Goal: Transaction & Acquisition: Book appointment/travel/reservation

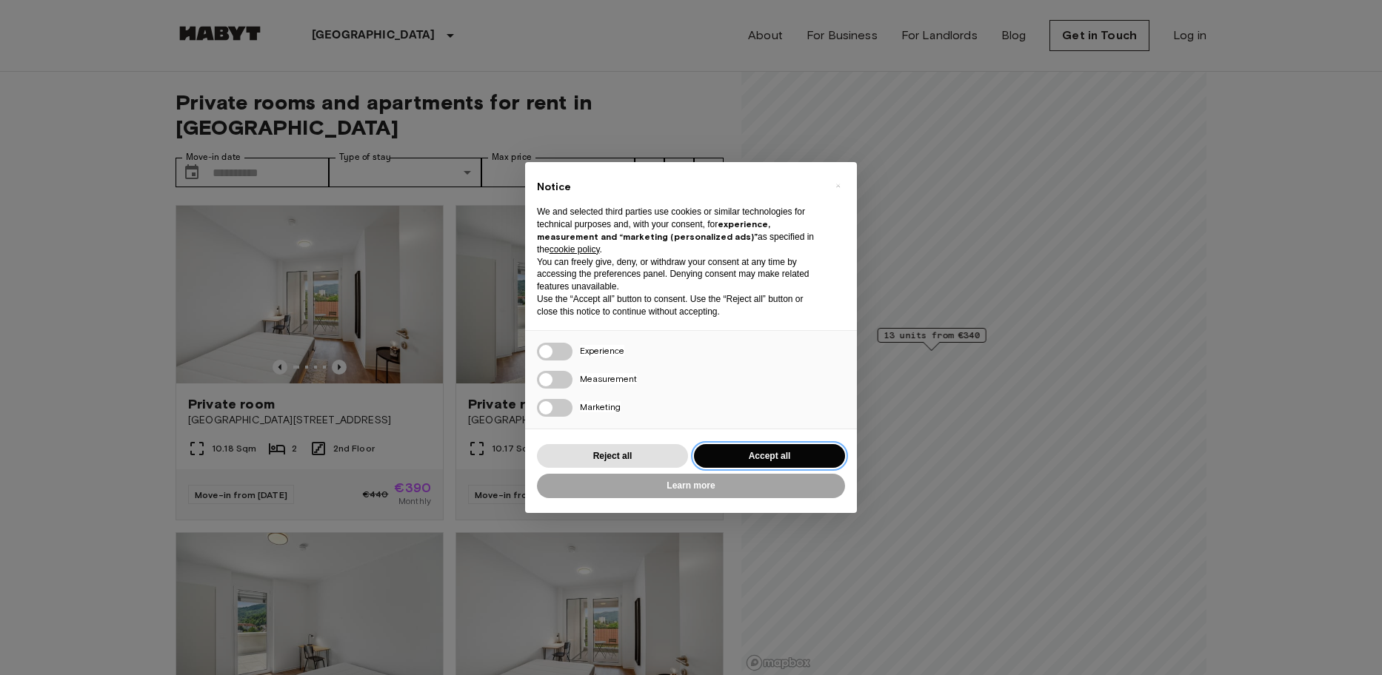
click at [749, 452] on button "Accept all" at bounding box center [769, 456] width 151 height 24
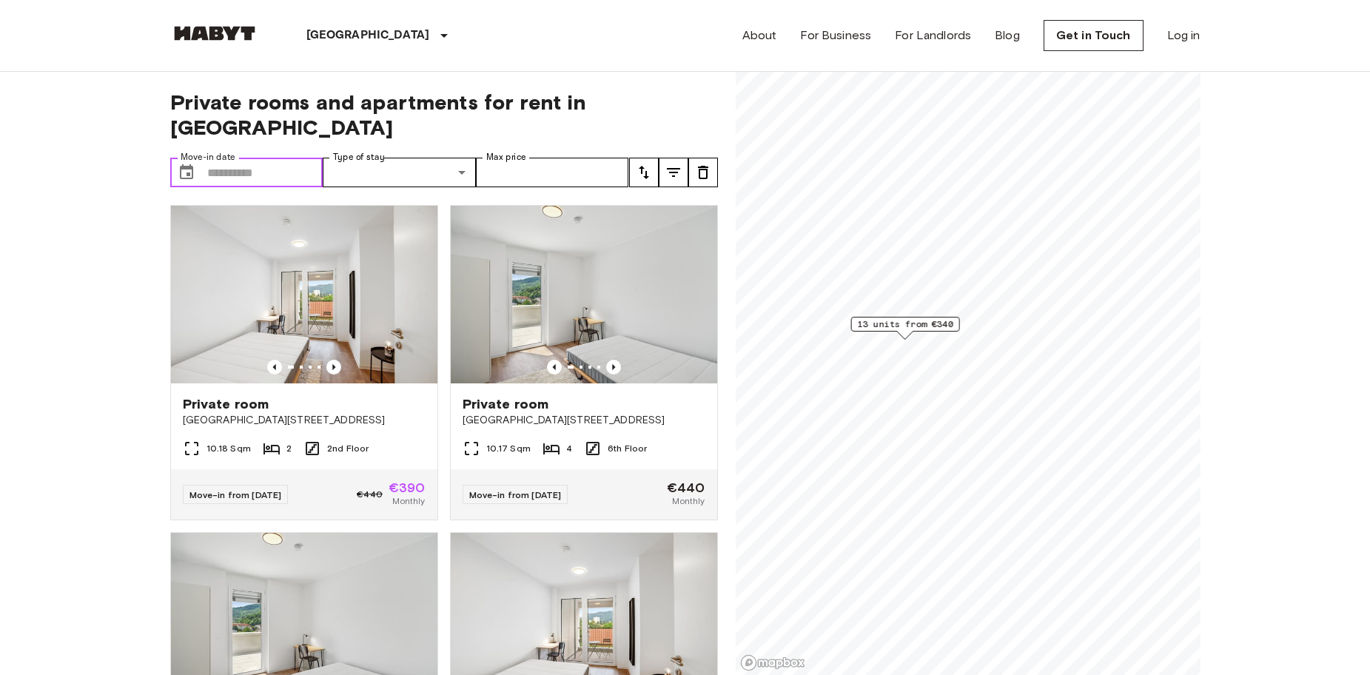
click at [277, 158] on input "Move-in date" at bounding box center [265, 173] width 116 height 30
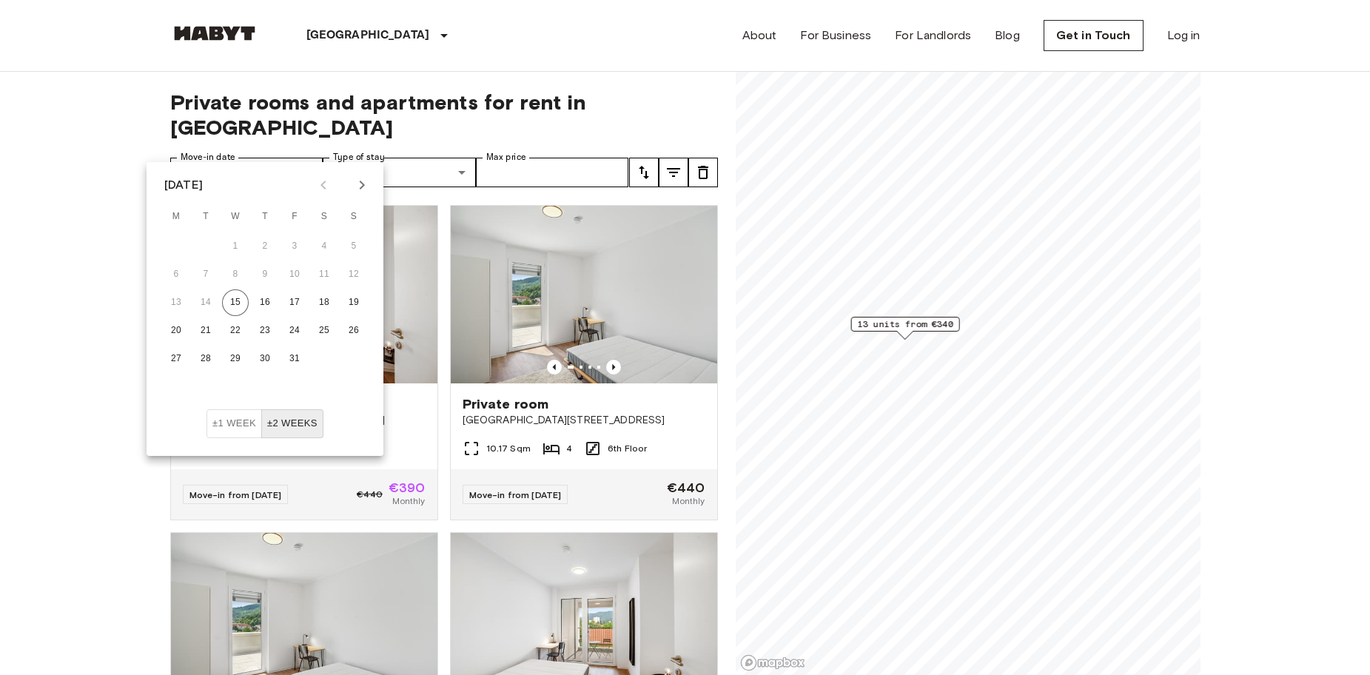
click at [649, 164] on icon "tune" at bounding box center [644, 173] width 18 height 18
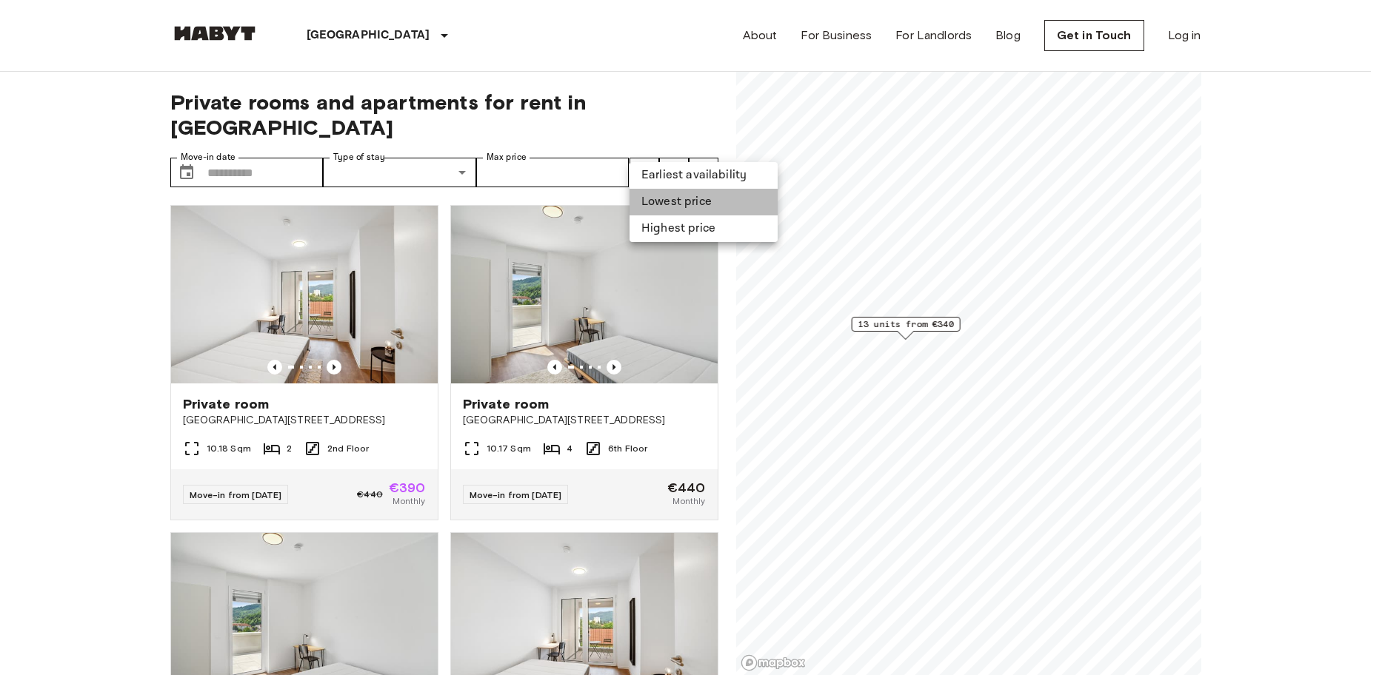
click at [686, 207] on li "Lowest price" at bounding box center [703, 202] width 148 height 27
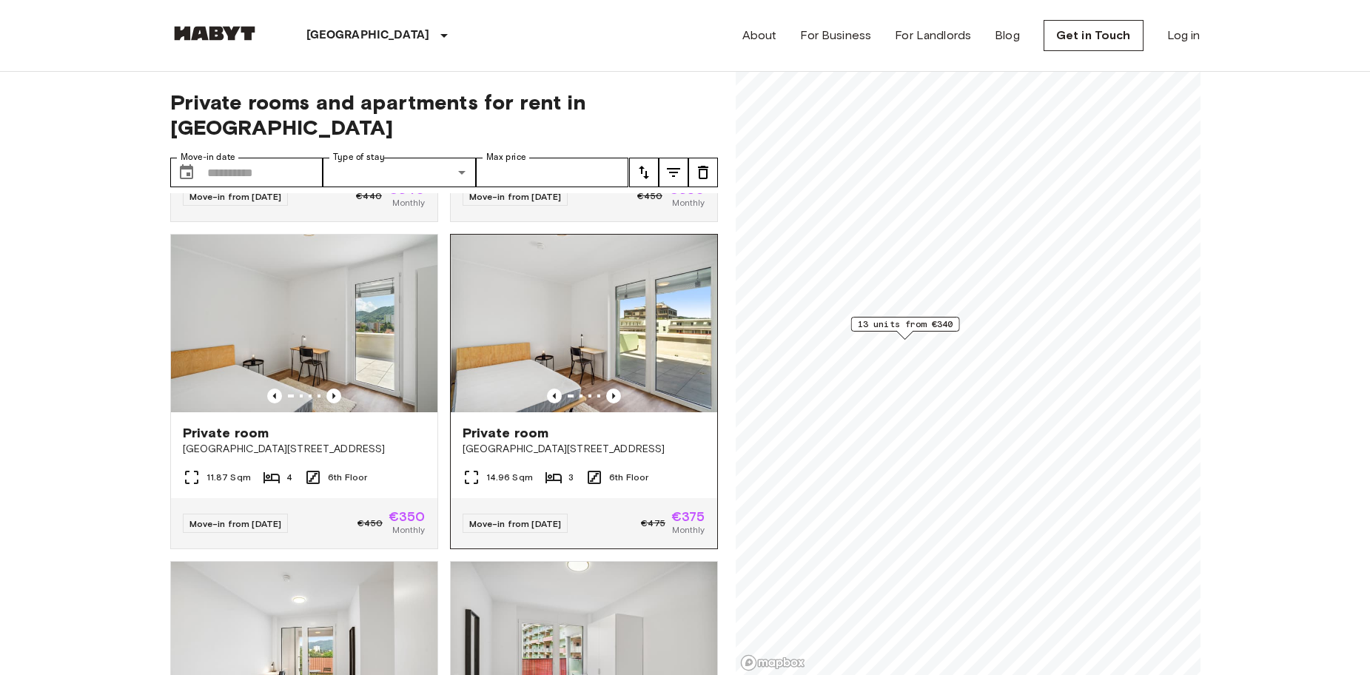
scroll to position [296, 0]
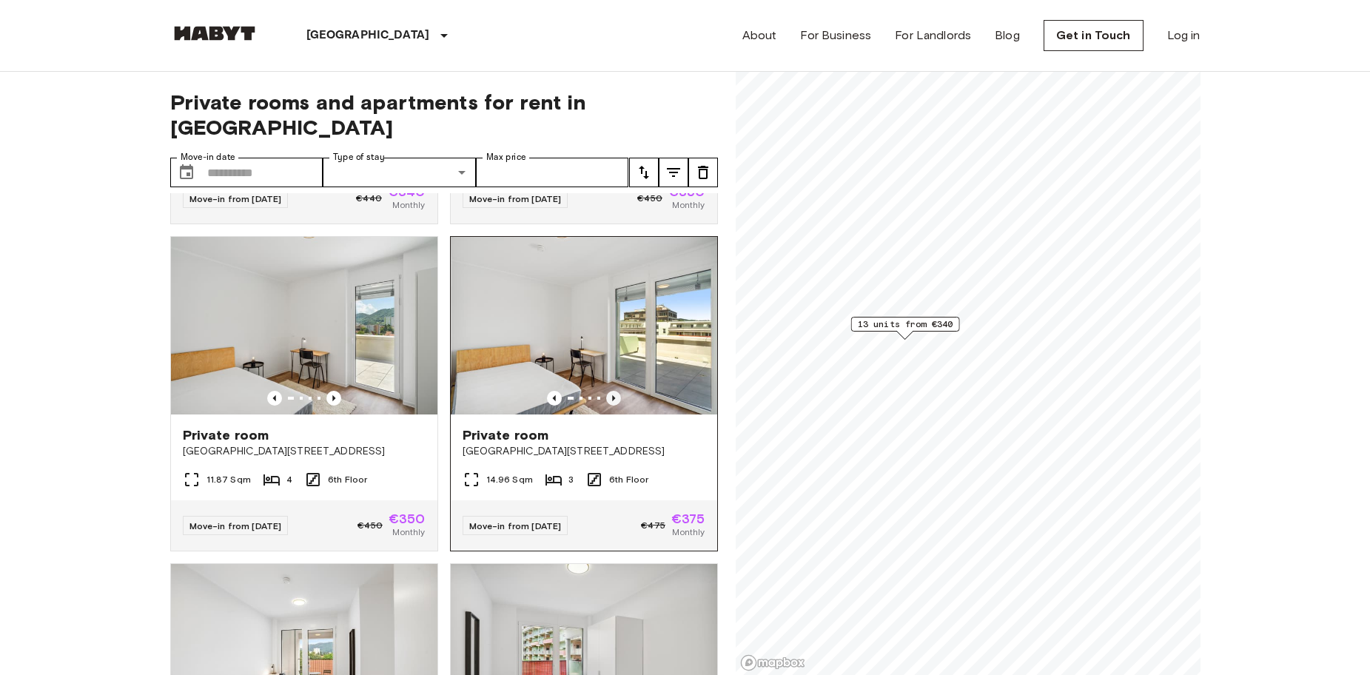
click at [606, 391] on icon "Previous image" at bounding box center [613, 398] width 15 height 15
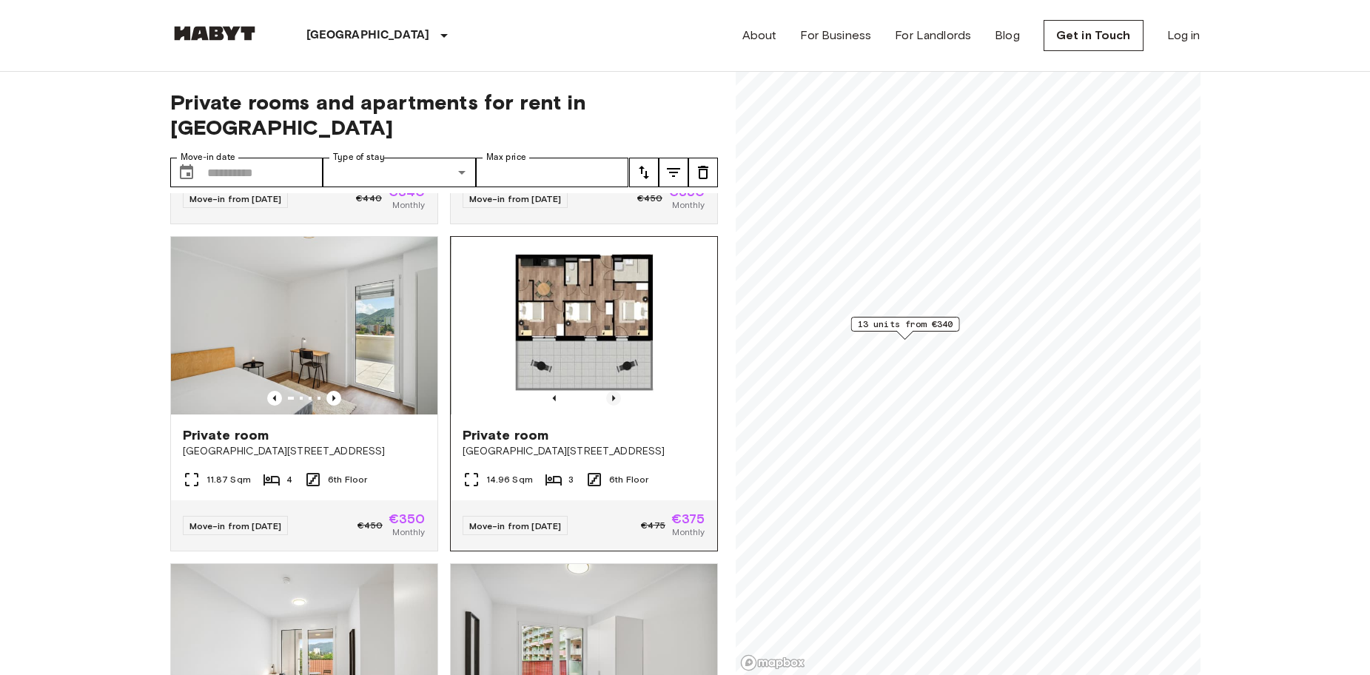
click at [606, 391] on icon "Previous image" at bounding box center [613, 398] width 15 height 15
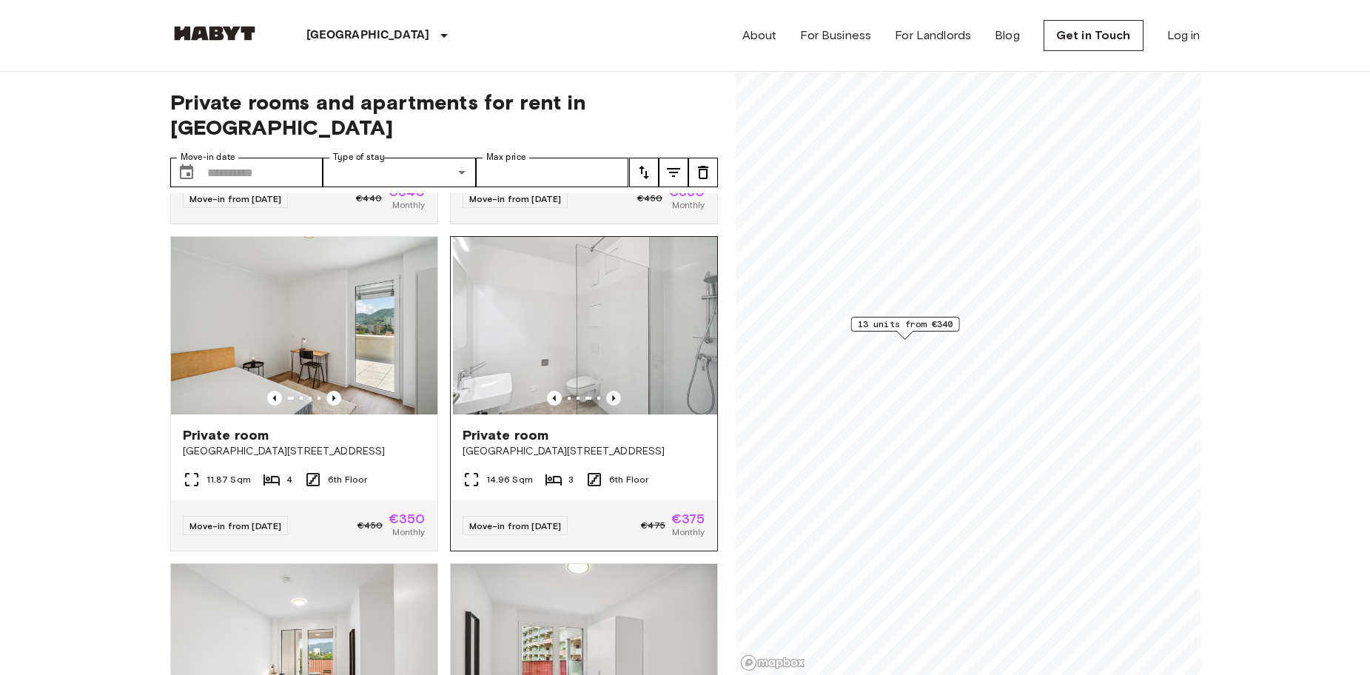
click at [606, 391] on icon "Previous image" at bounding box center [613, 398] width 15 height 15
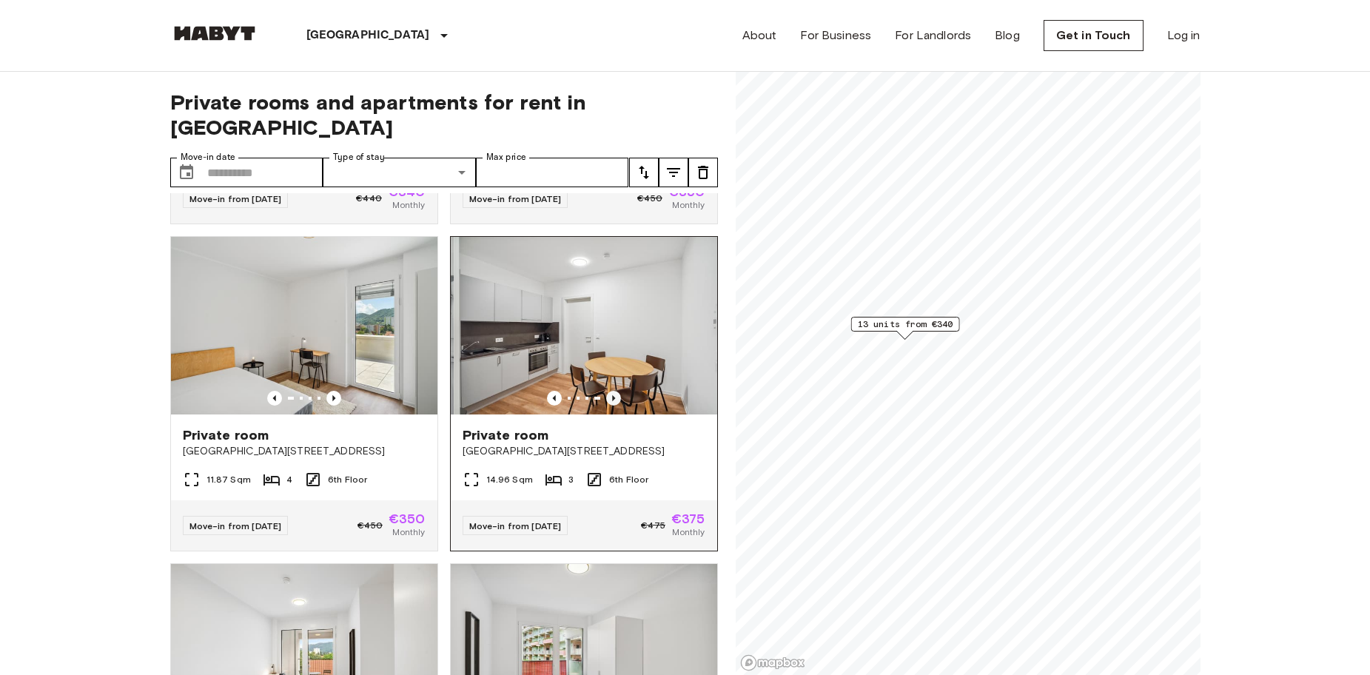
click at [606, 391] on icon "Previous image" at bounding box center [613, 398] width 15 height 15
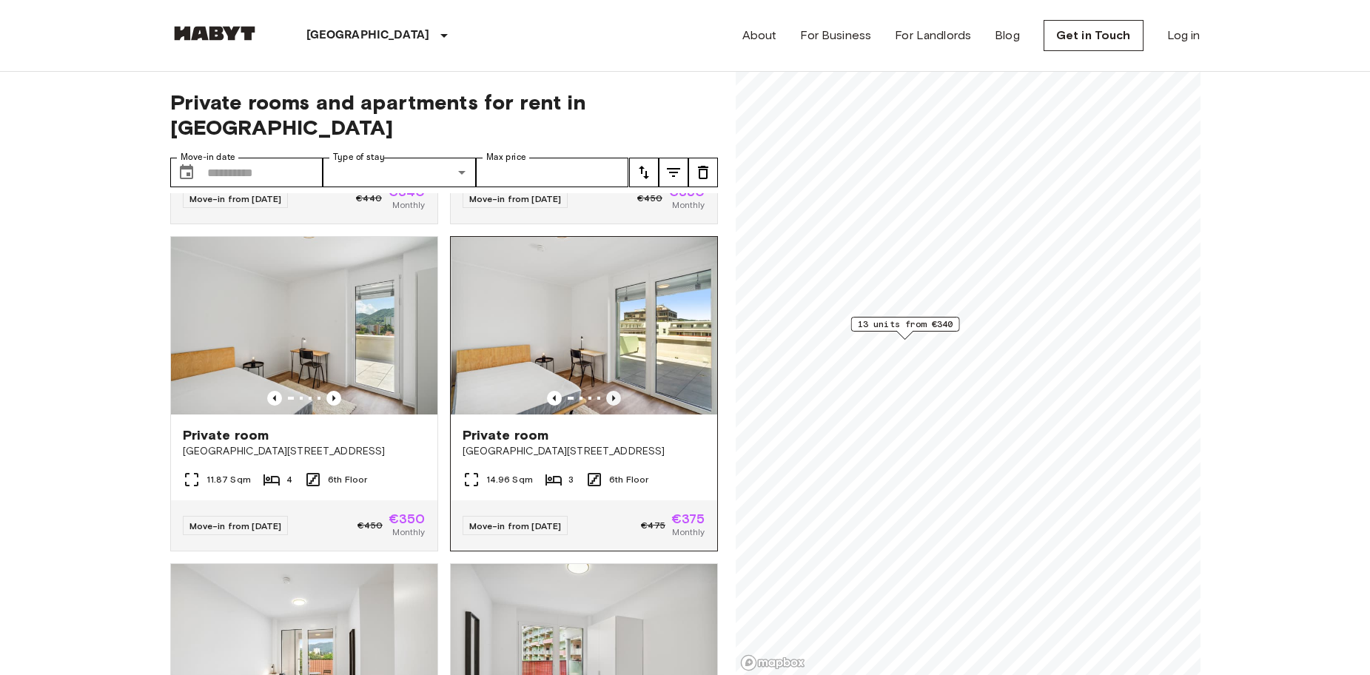
click at [606, 391] on icon "Previous image" at bounding box center [613, 398] width 15 height 15
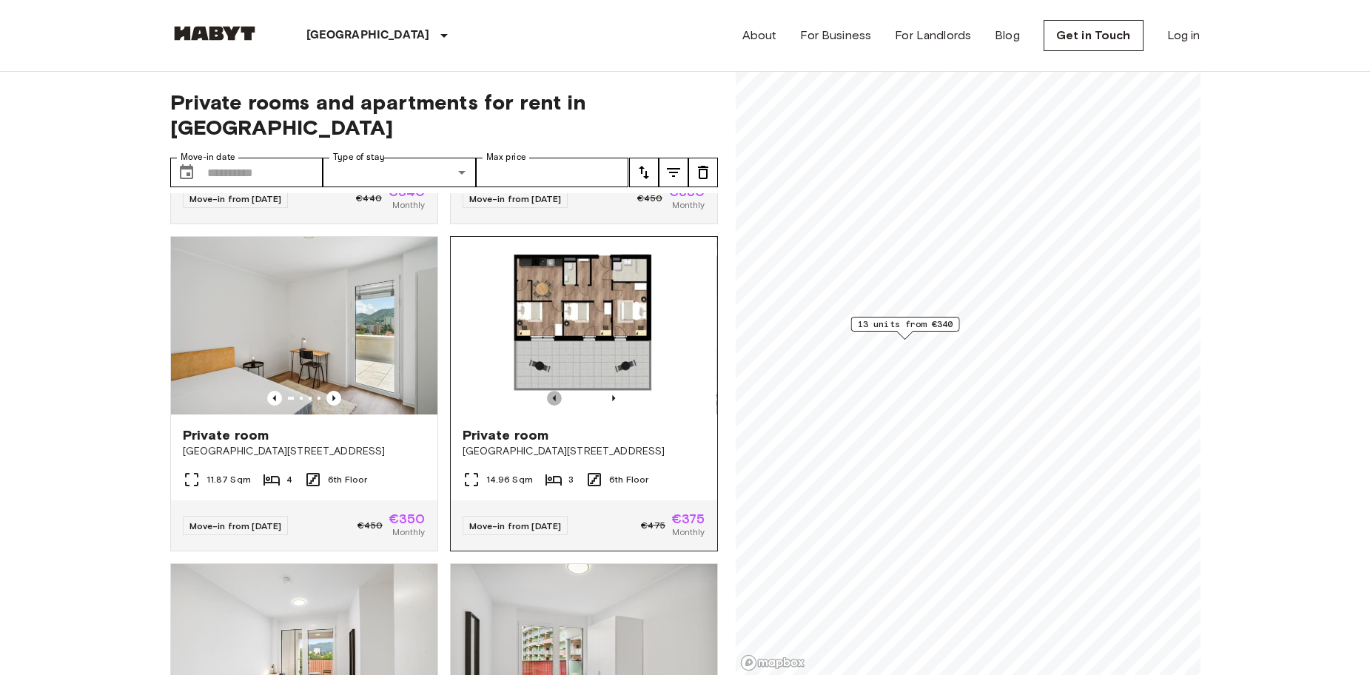
click at [552, 391] on icon "Previous image" at bounding box center [554, 398] width 15 height 15
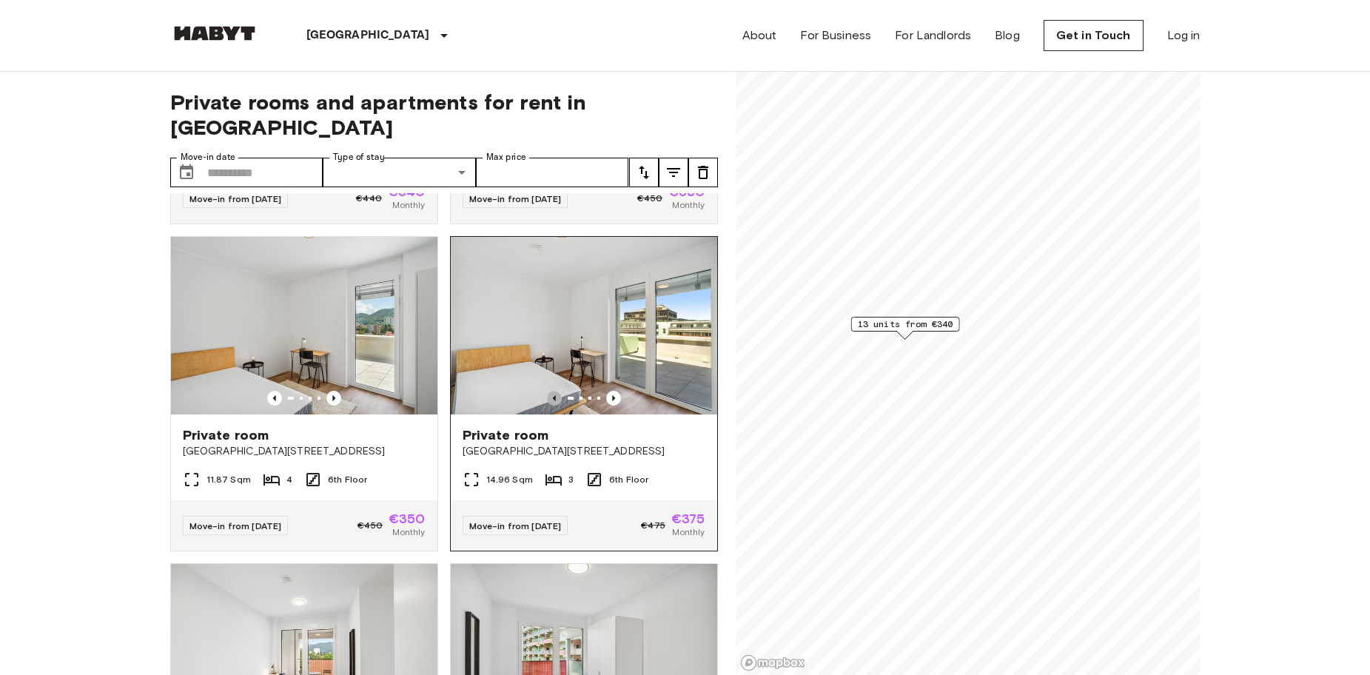
click at [552, 391] on icon "Previous image" at bounding box center [554, 398] width 15 height 15
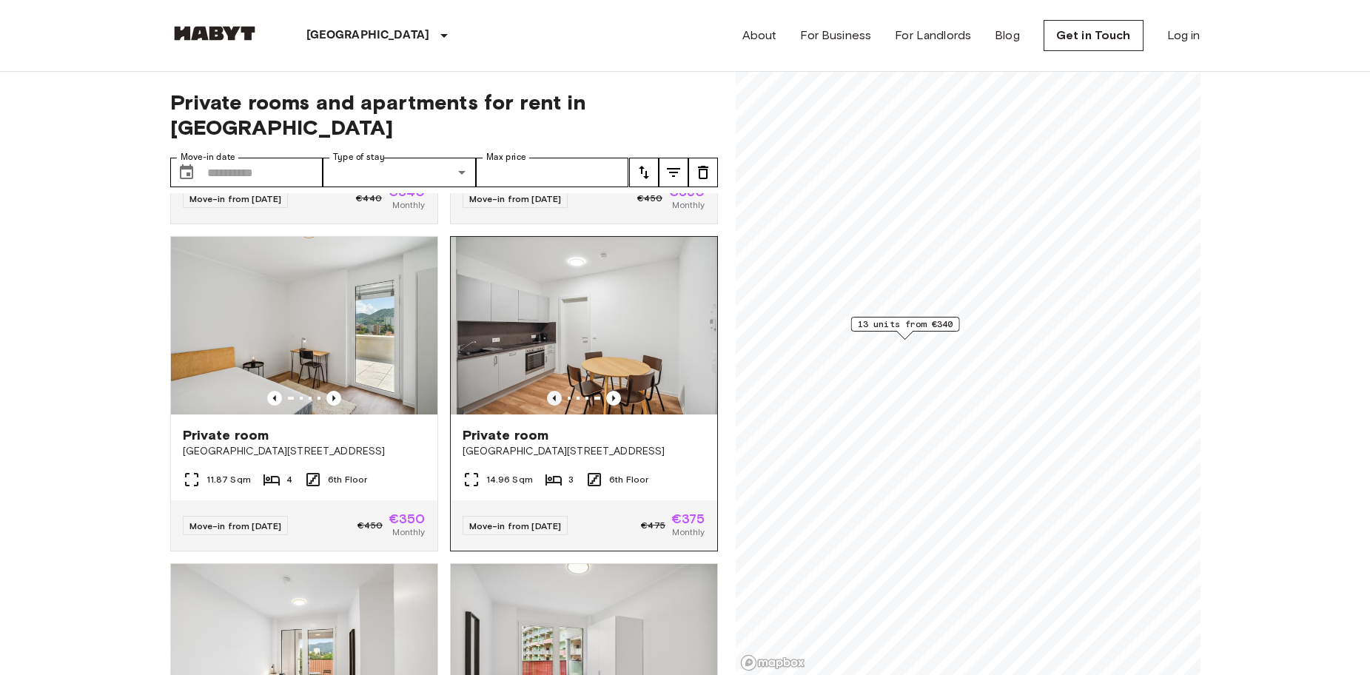
click at [552, 391] on icon "Previous image" at bounding box center [554, 398] width 15 height 15
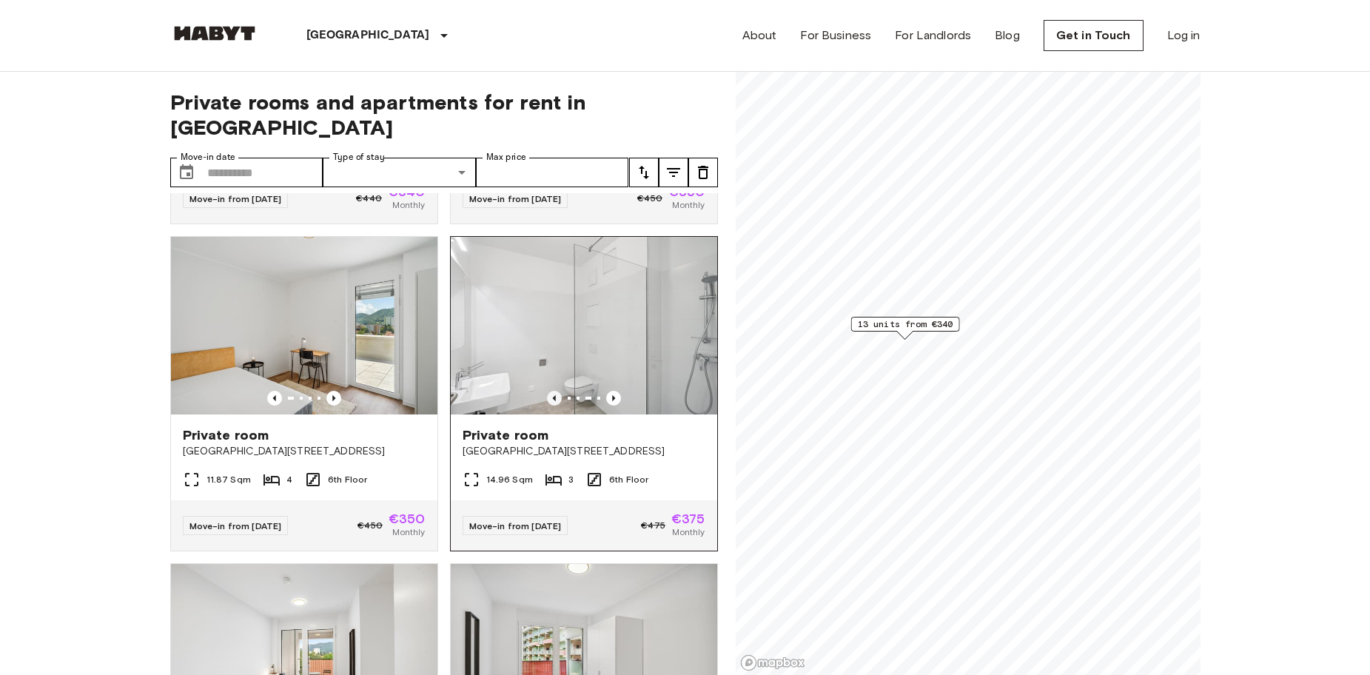
click at [552, 391] on icon "Previous image" at bounding box center [554, 398] width 15 height 15
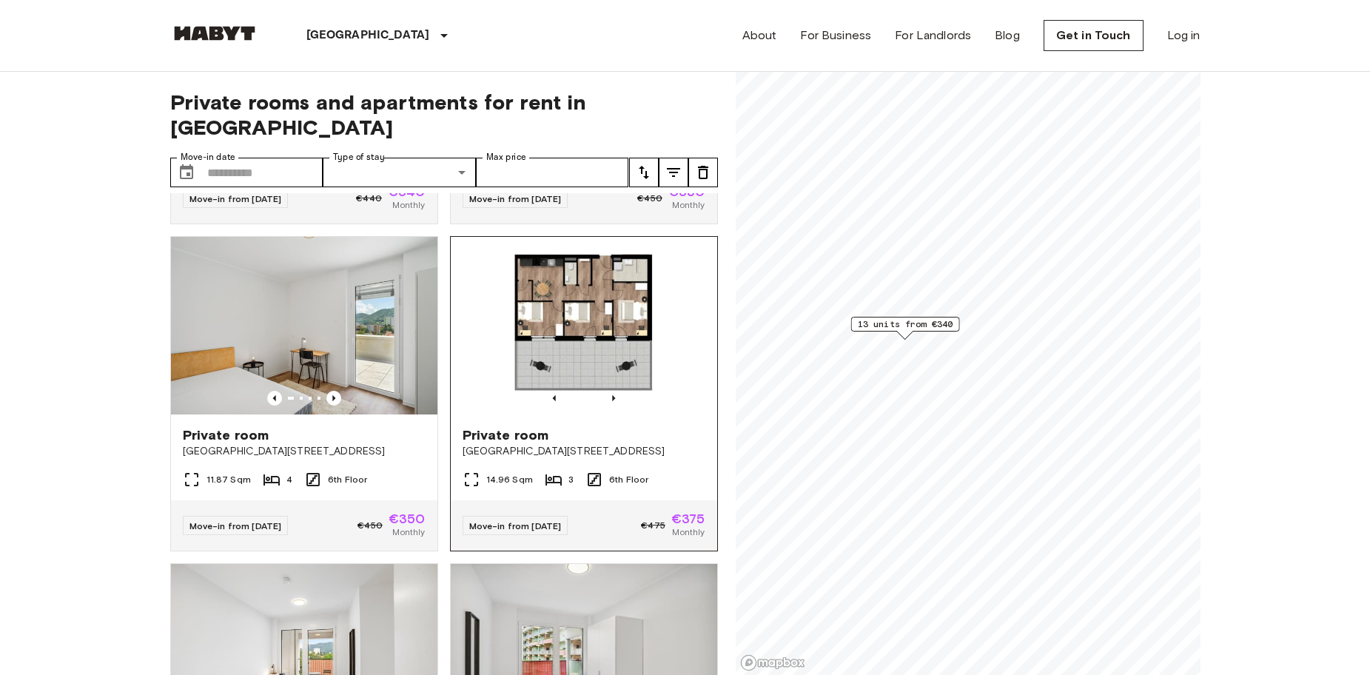
click at [555, 332] on img at bounding box center [584, 326] width 267 height 178
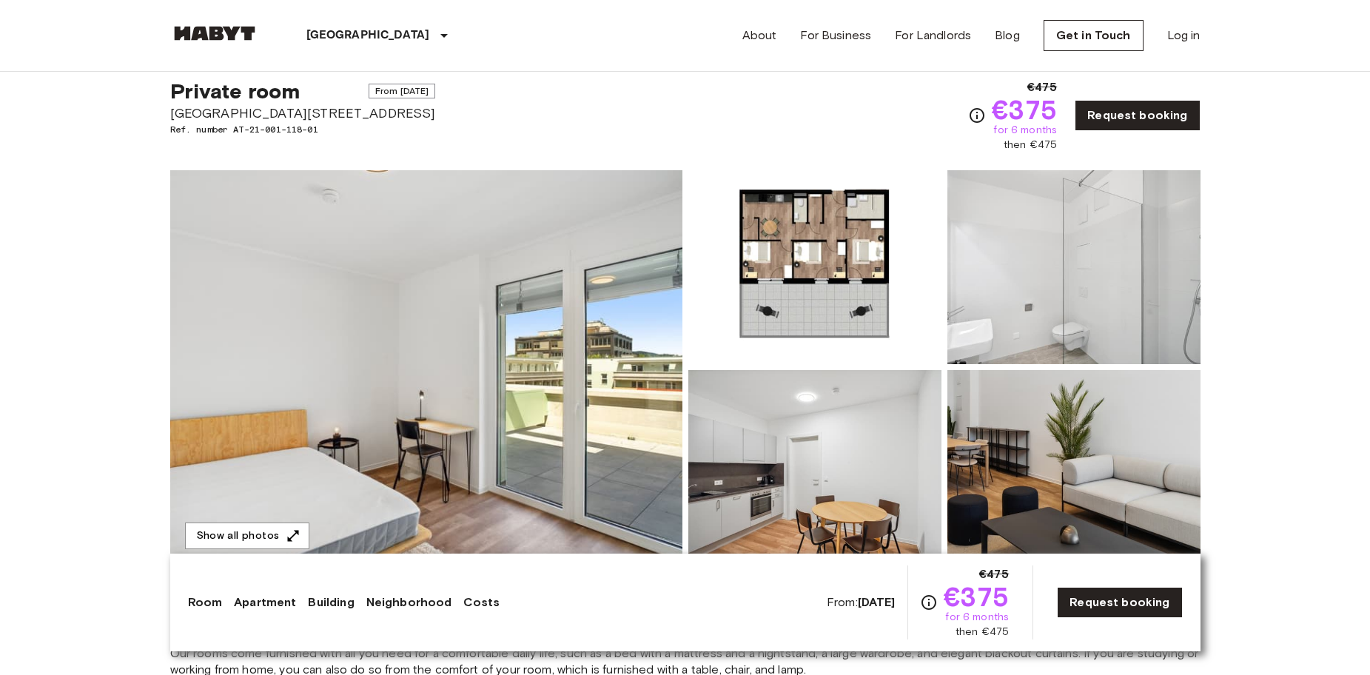
scroll to position [222, 0]
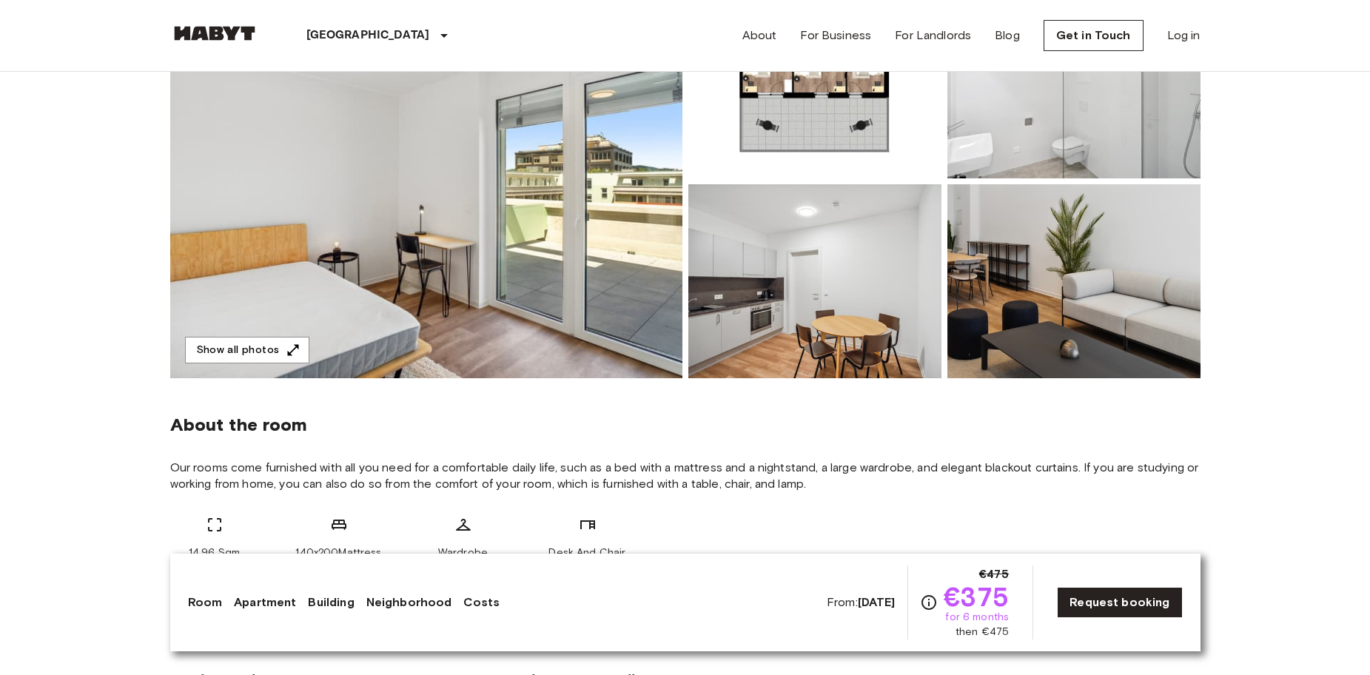
click at [774, 355] on img at bounding box center [815, 281] width 253 height 194
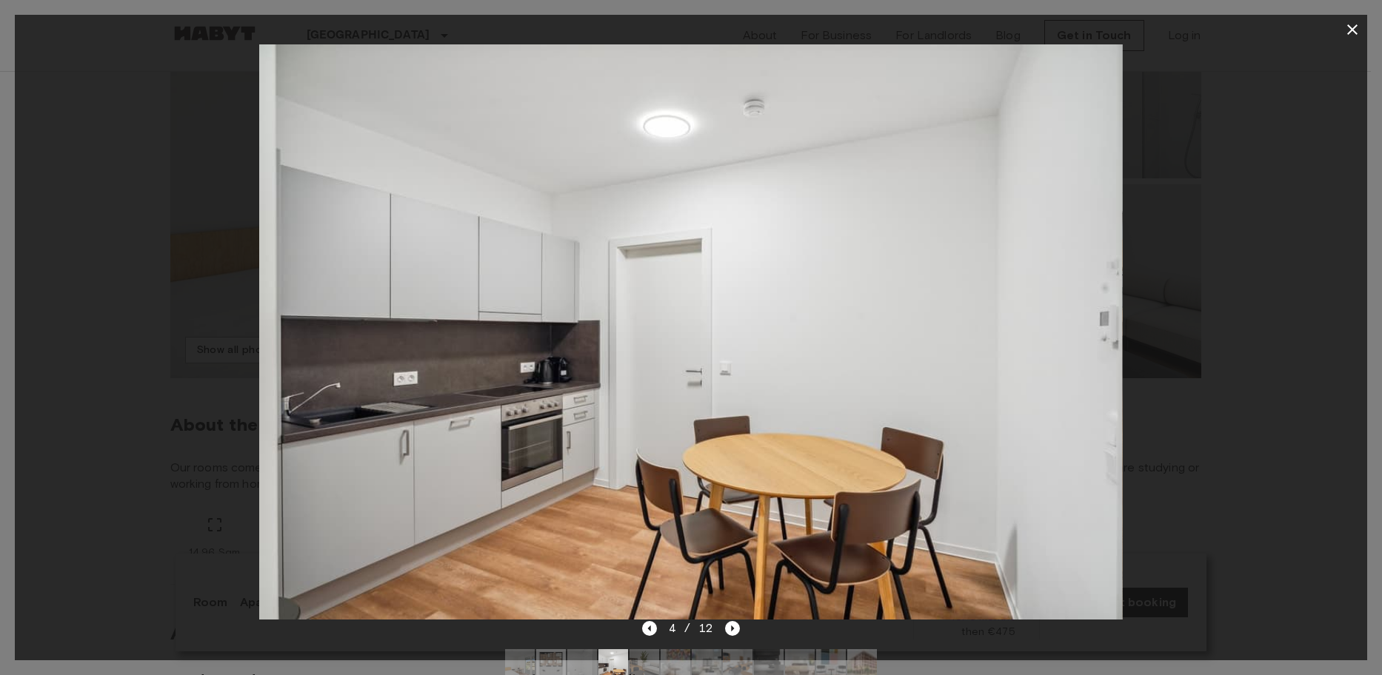
click at [1176, 363] on div at bounding box center [691, 331] width 1352 height 575
click at [737, 625] on icon "Next image" at bounding box center [732, 628] width 15 height 15
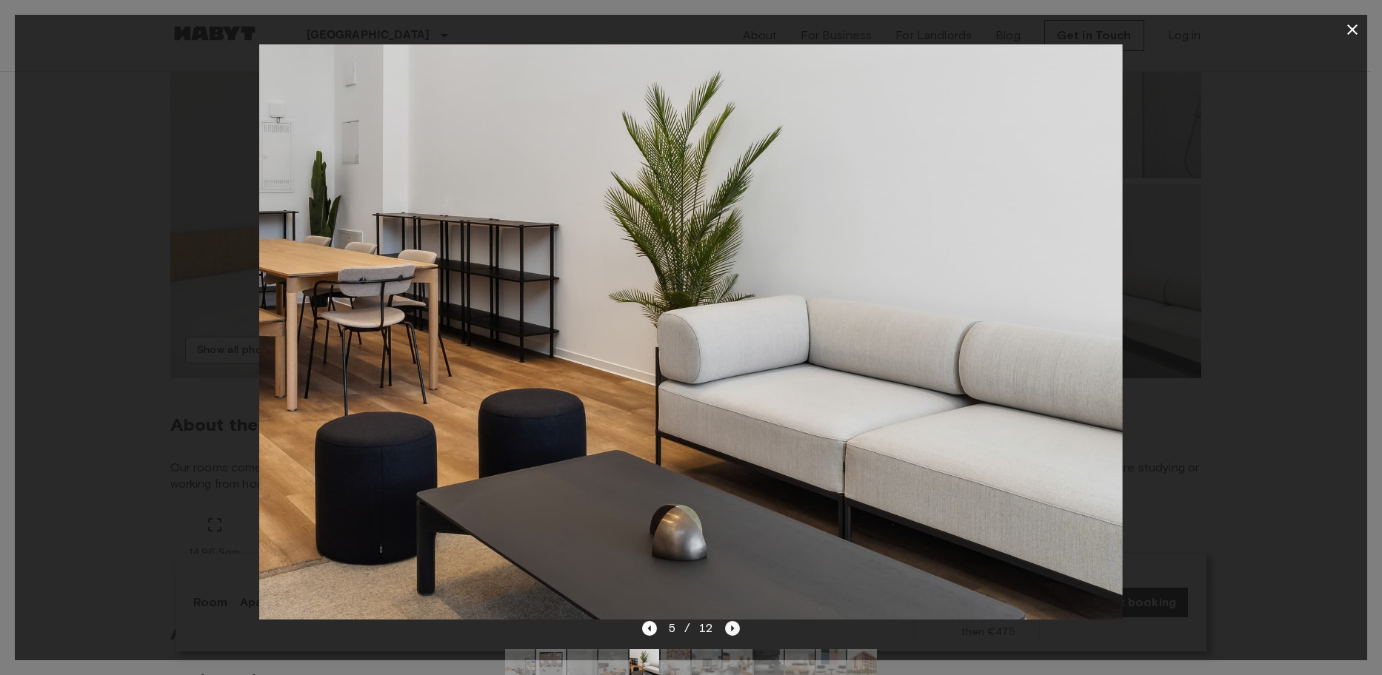
click at [737, 625] on icon "Next image" at bounding box center [732, 628] width 15 height 15
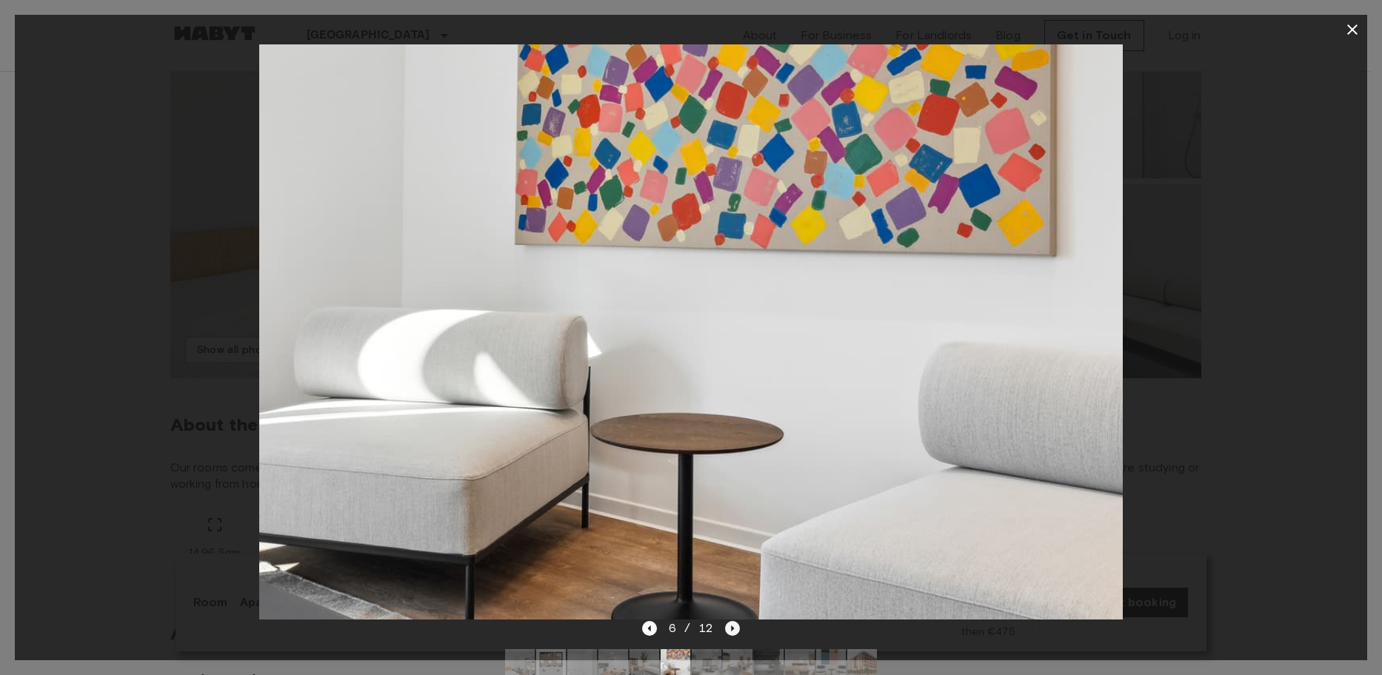
click at [737, 625] on icon "Next image" at bounding box center [732, 628] width 15 height 15
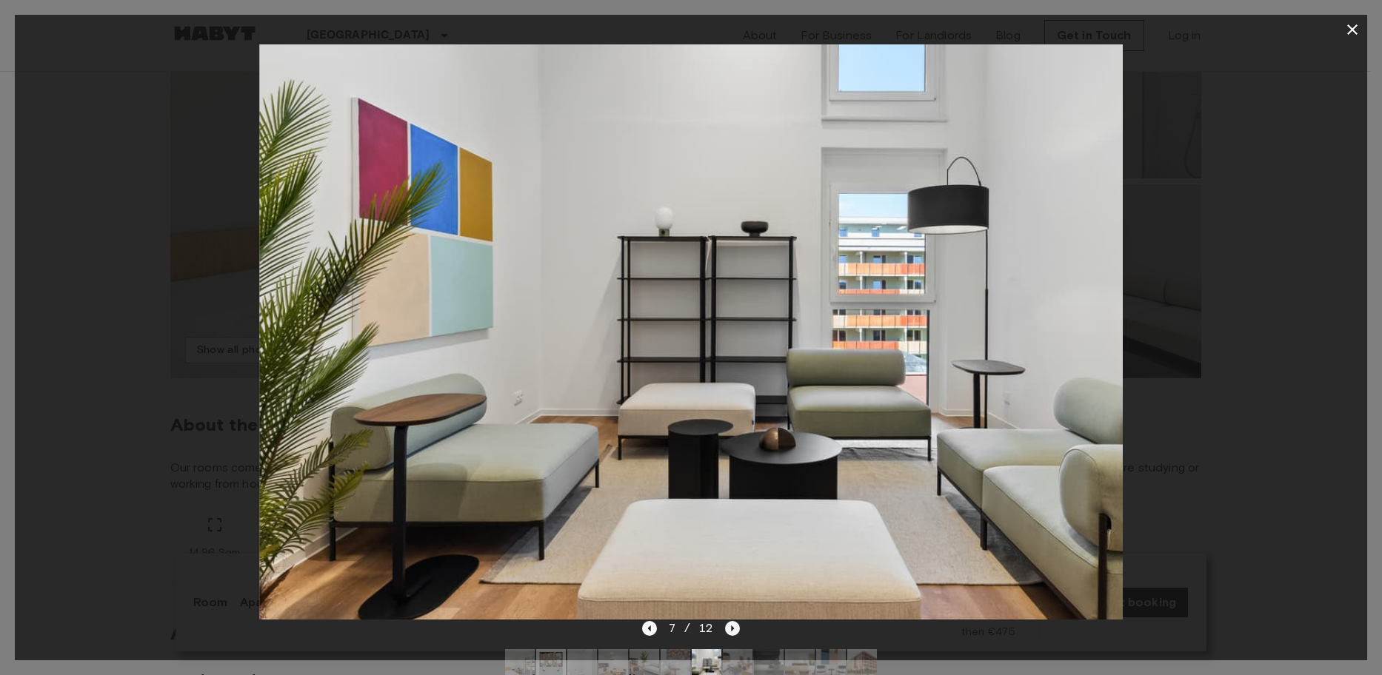
click at [737, 625] on icon "Next image" at bounding box center [732, 628] width 15 height 15
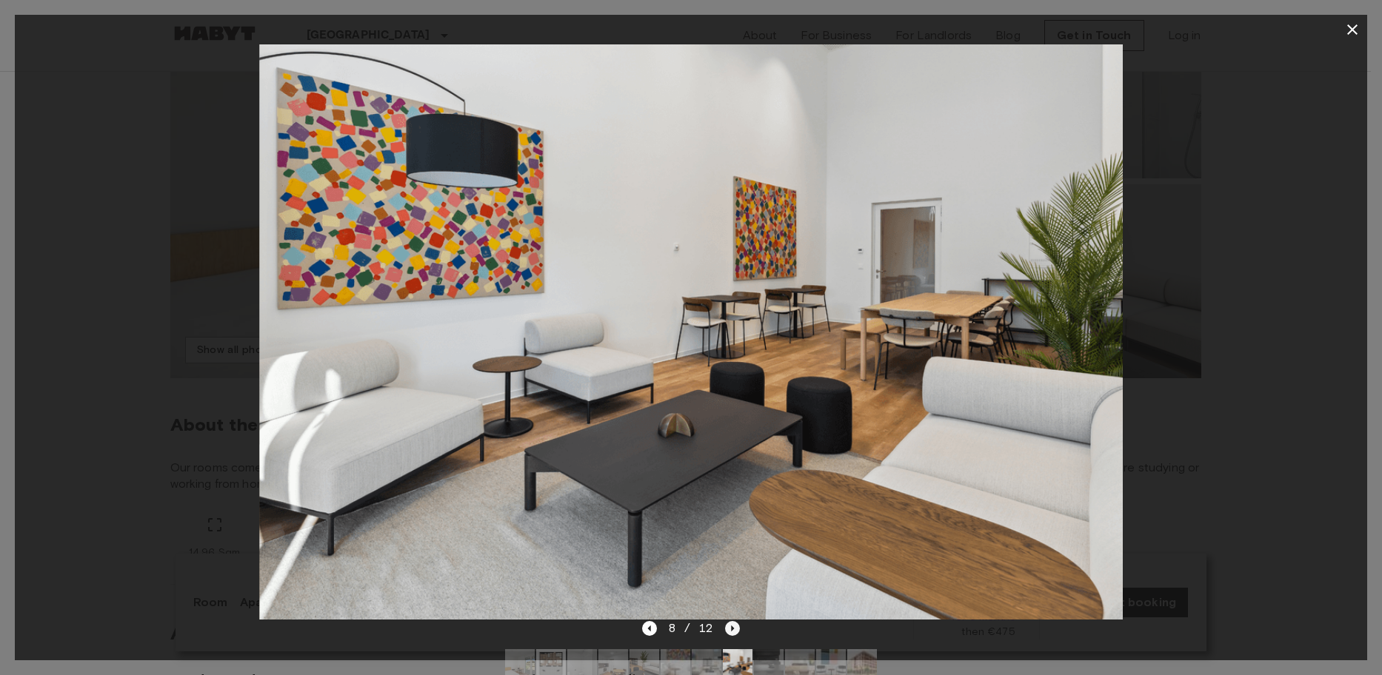
click at [737, 625] on icon "Next image" at bounding box center [732, 628] width 15 height 15
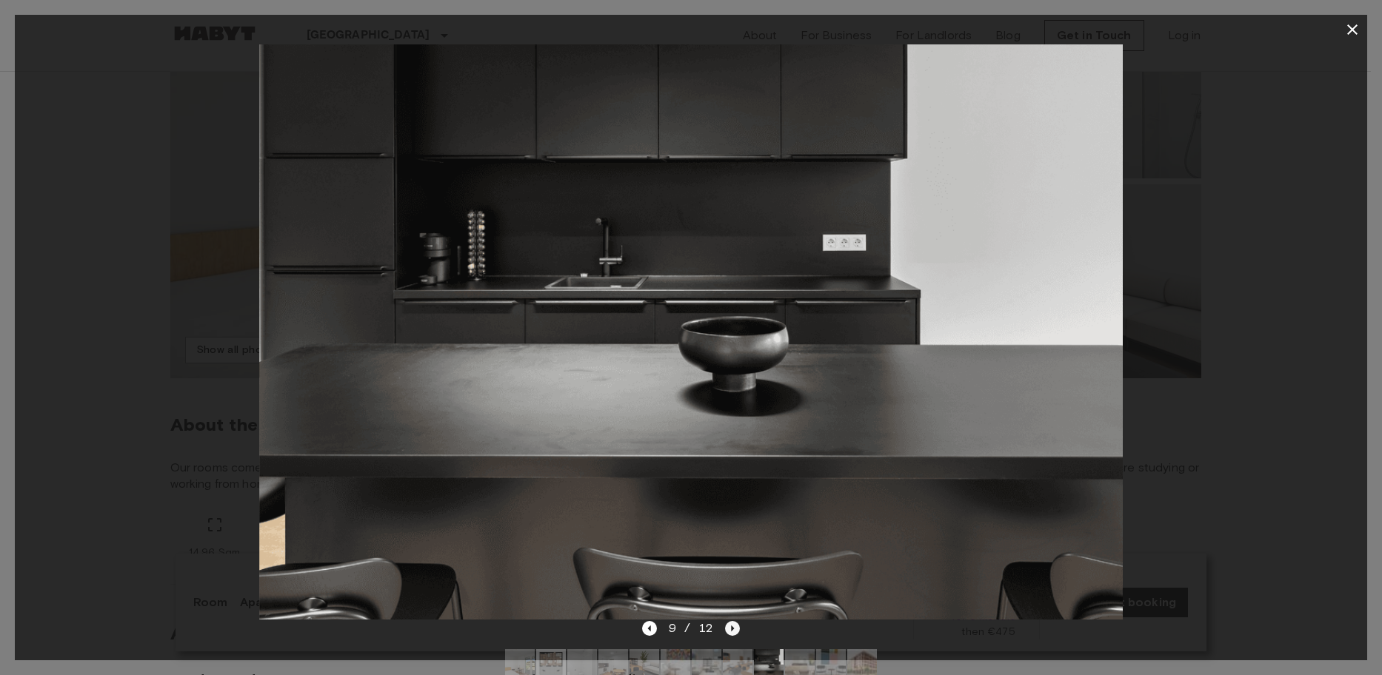
click at [737, 625] on icon "Next image" at bounding box center [732, 628] width 15 height 15
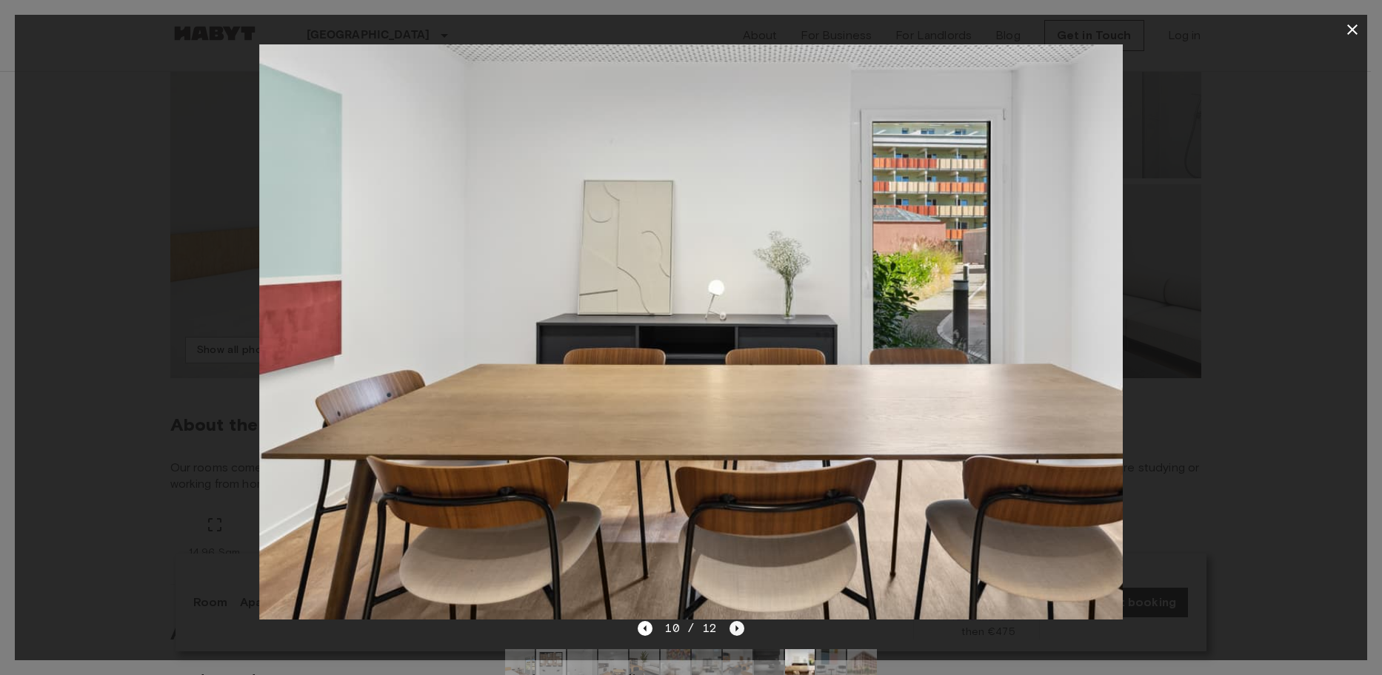
click at [737, 625] on icon "Next image" at bounding box center [736, 628] width 15 height 15
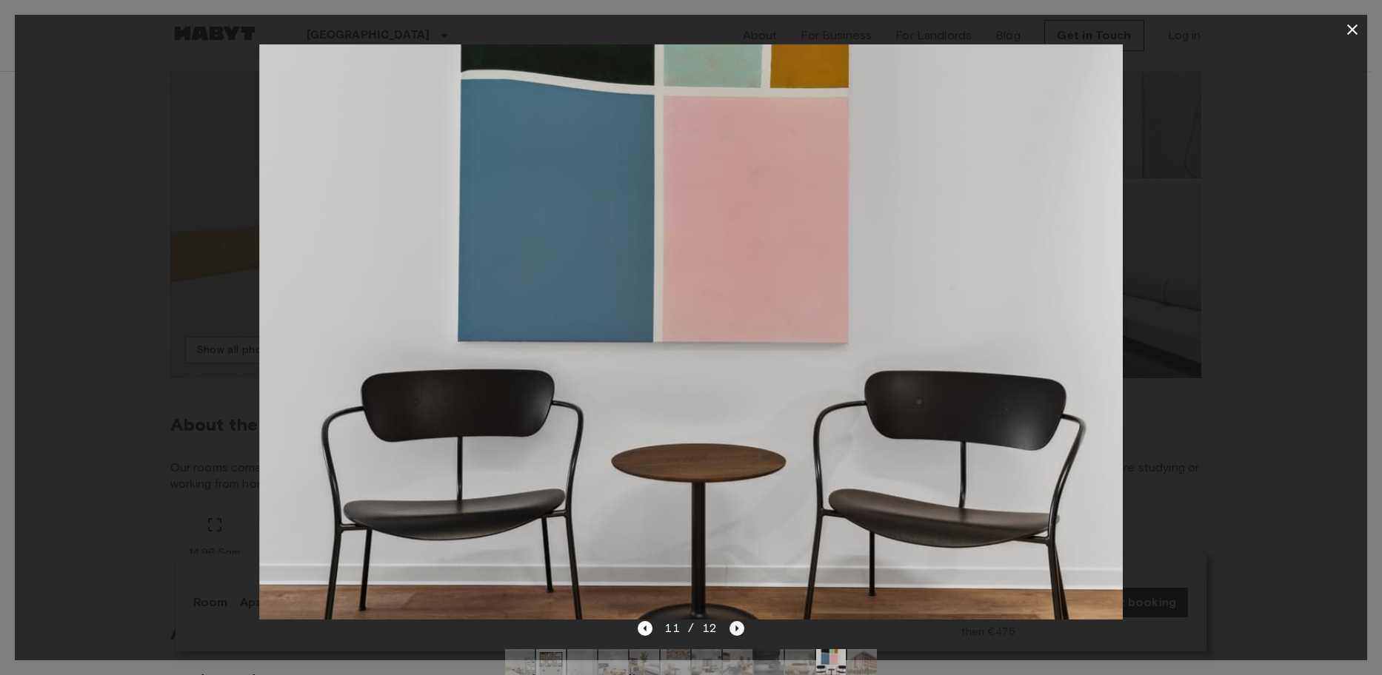
click at [737, 625] on icon "Next image" at bounding box center [736, 628] width 15 height 15
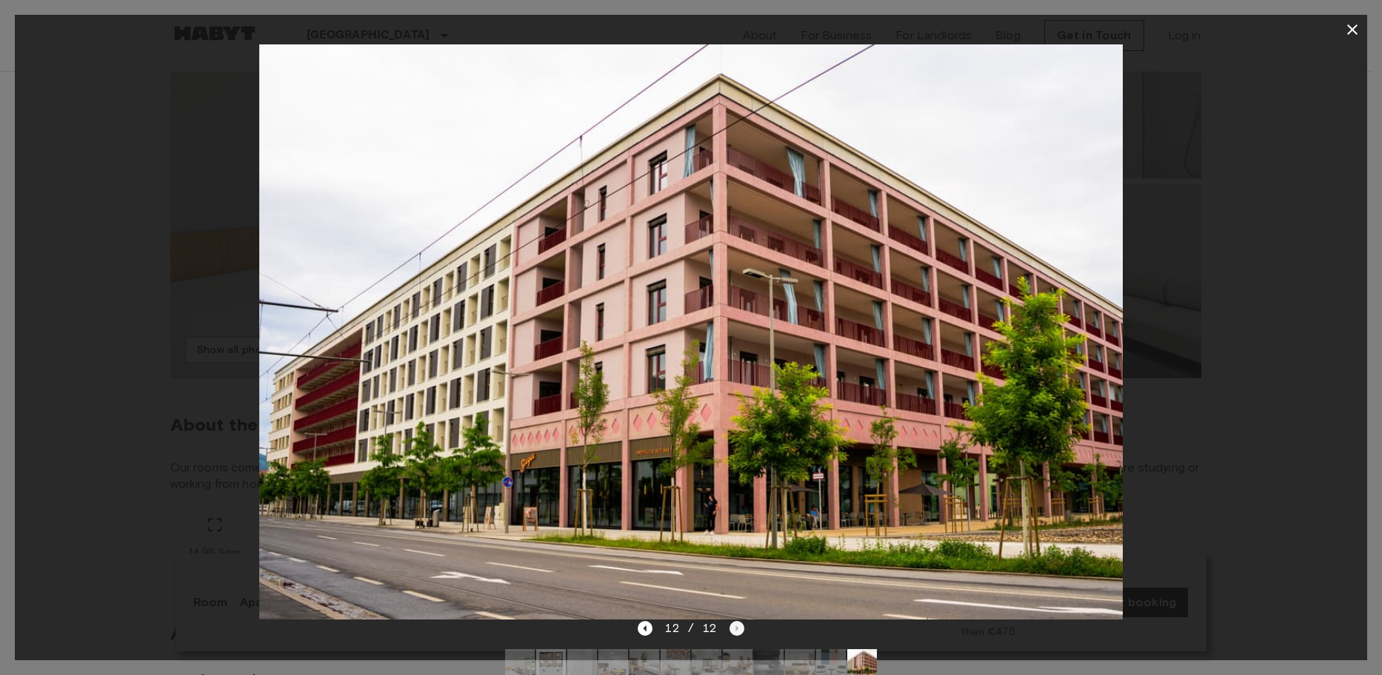
click at [737, 625] on div "12 / 12" at bounding box center [690, 629] width 106 height 18
click at [646, 631] on icon "Previous image" at bounding box center [644, 629] width 3 height 6
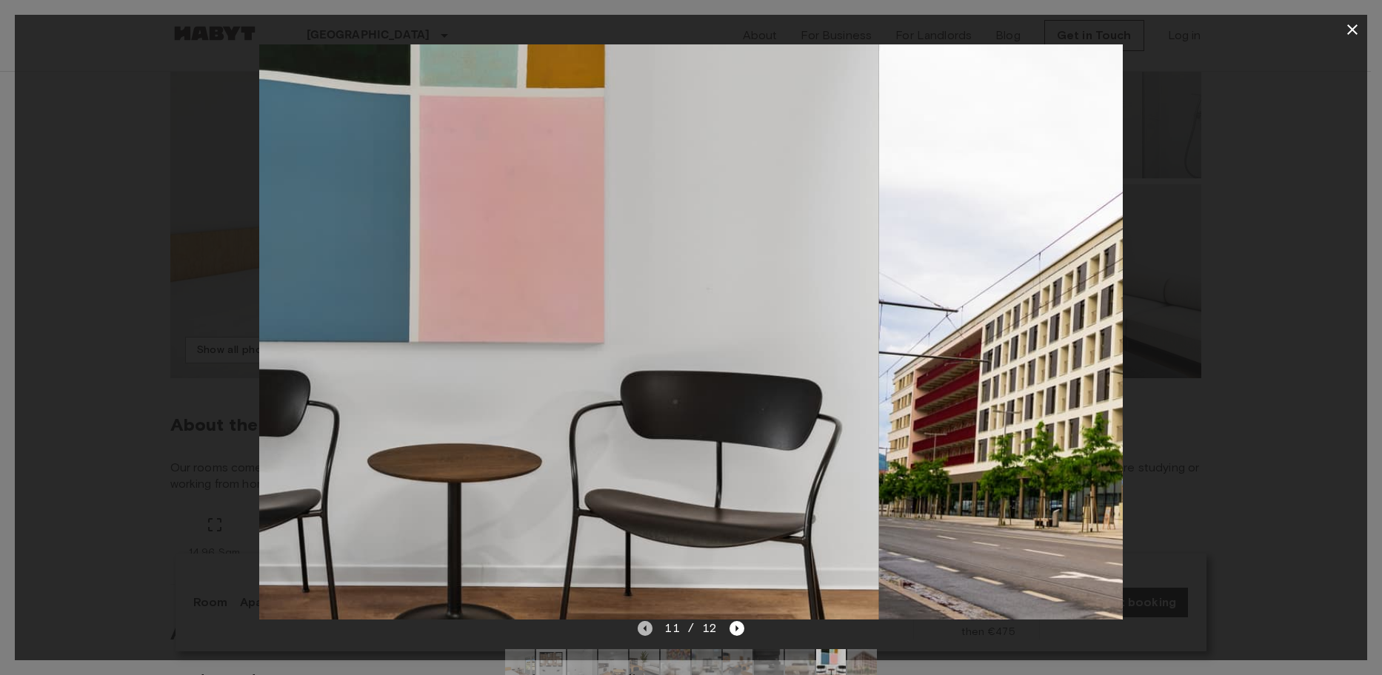
click at [646, 631] on icon "Previous image" at bounding box center [644, 629] width 3 height 6
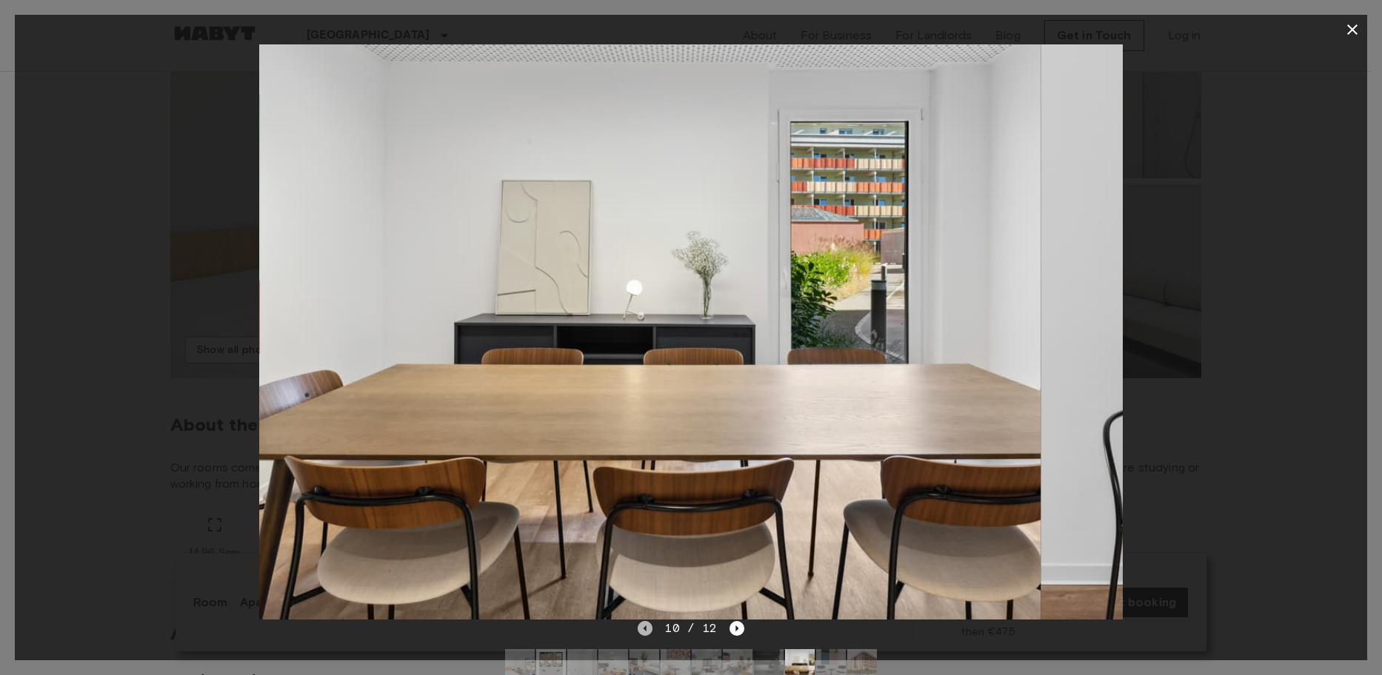
click at [646, 631] on icon "Previous image" at bounding box center [644, 629] width 3 height 6
click at [647, 631] on icon "Previous image" at bounding box center [644, 628] width 15 height 15
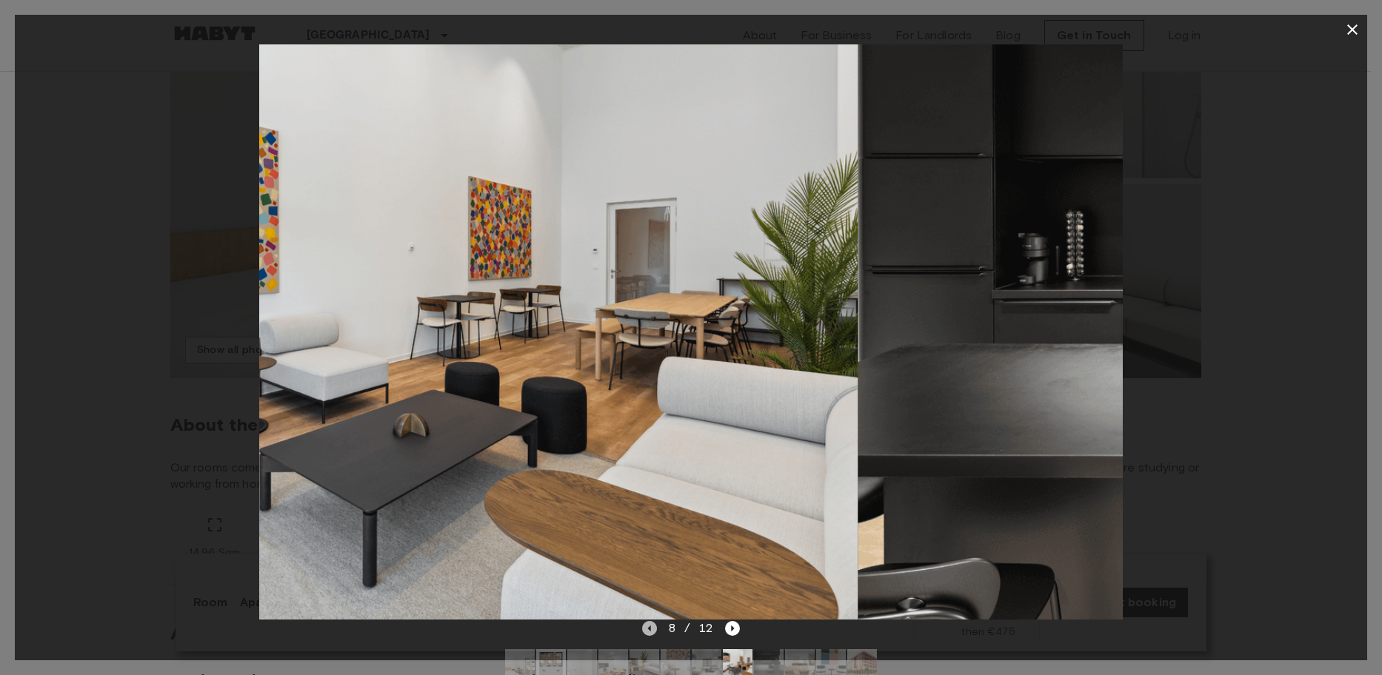
click at [647, 631] on icon "Previous image" at bounding box center [649, 628] width 15 height 15
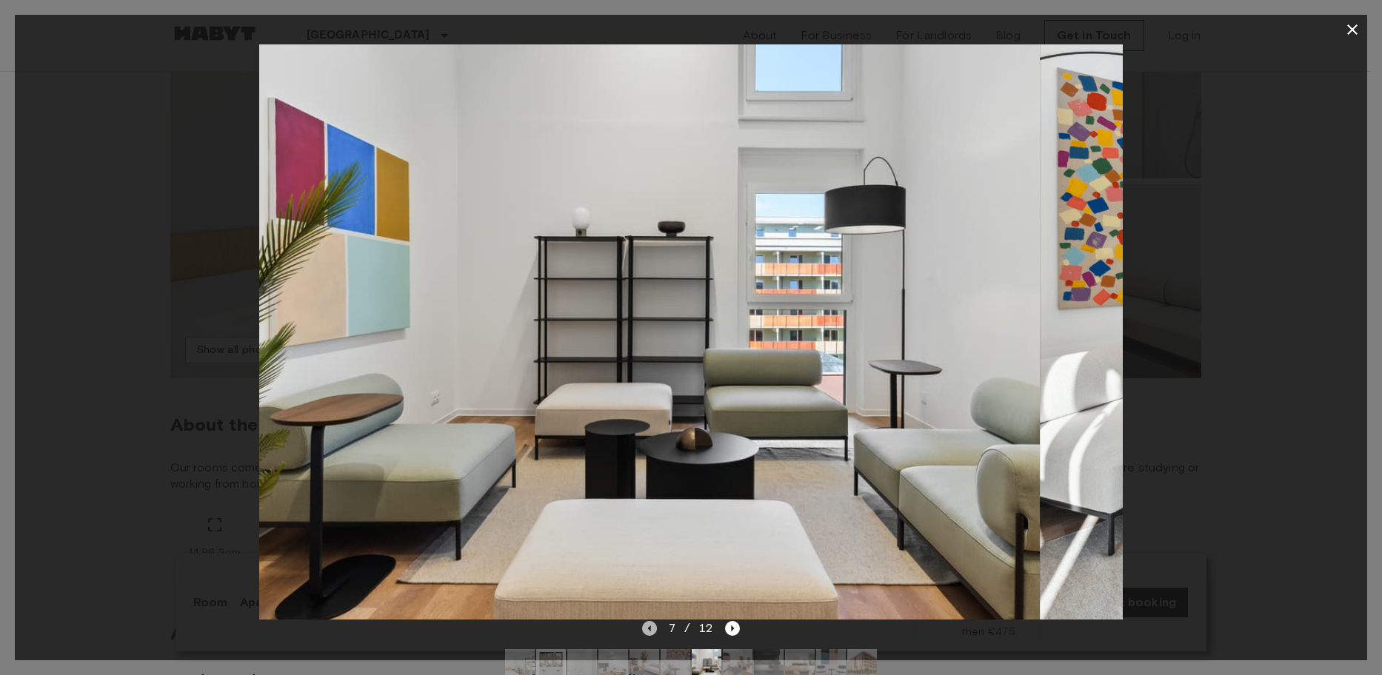
click at [647, 631] on icon "Previous image" at bounding box center [649, 628] width 15 height 15
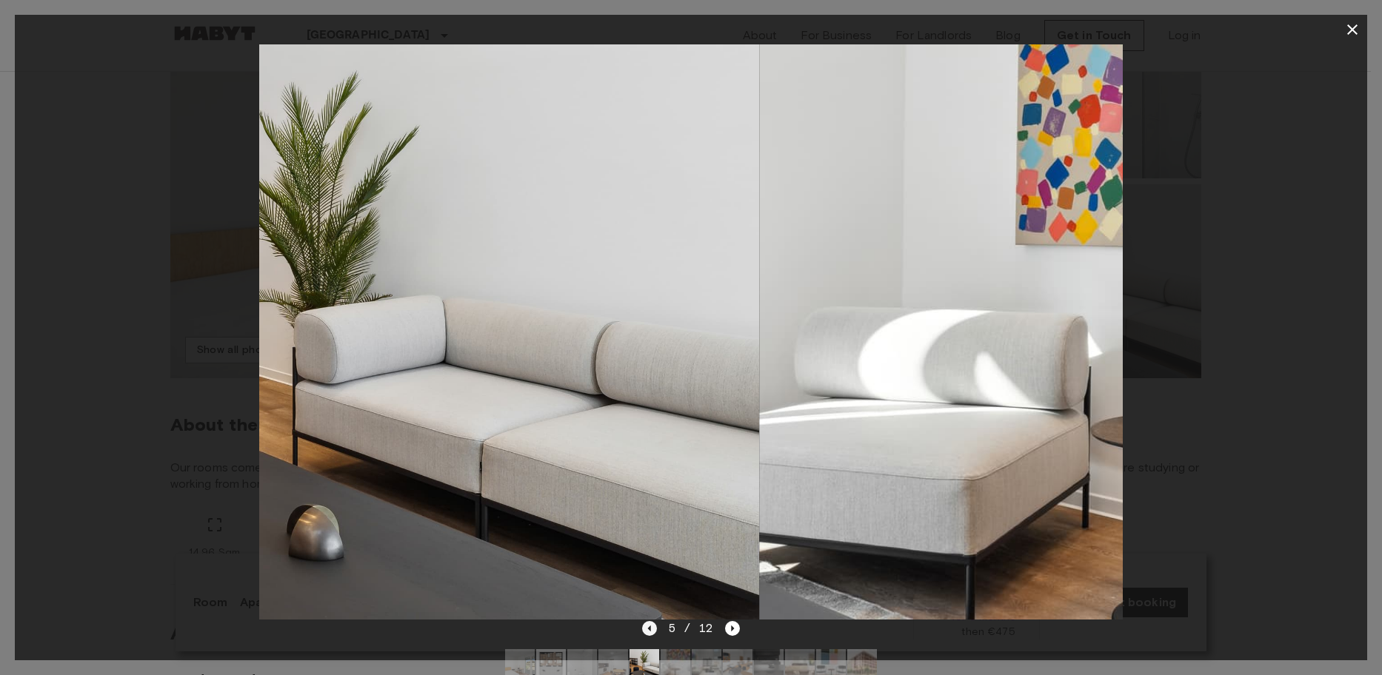
click at [647, 631] on icon "Previous image" at bounding box center [649, 628] width 15 height 15
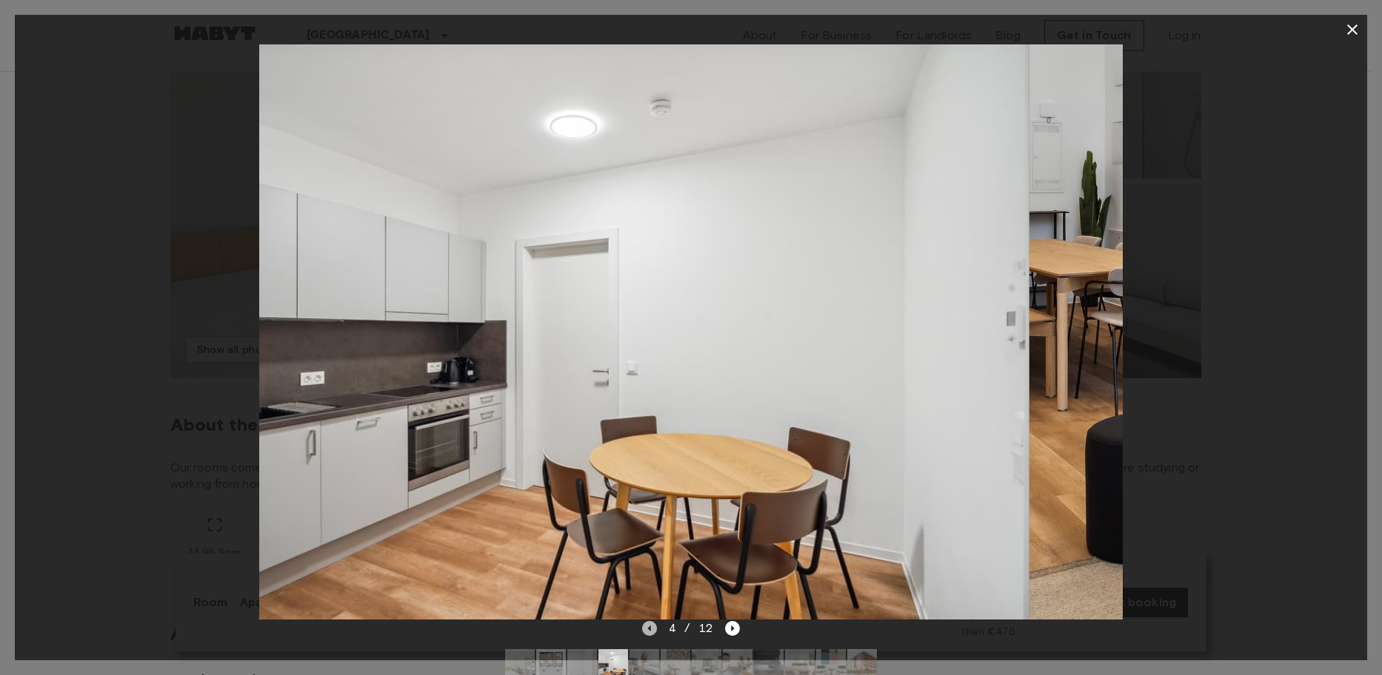
click at [647, 631] on icon "Previous image" at bounding box center [649, 628] width 15 height 15
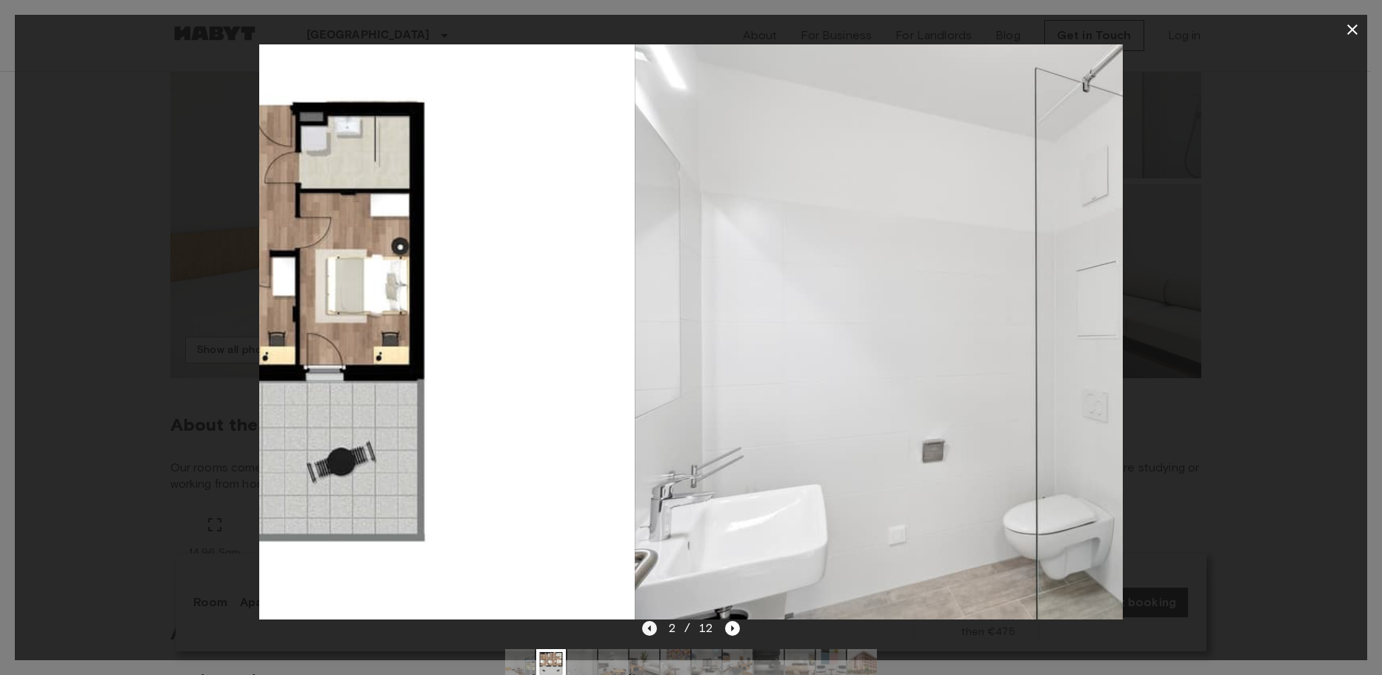
click at [647, 631] on icon "Previous image" at bounding box center [649, 628] width 15 height 15
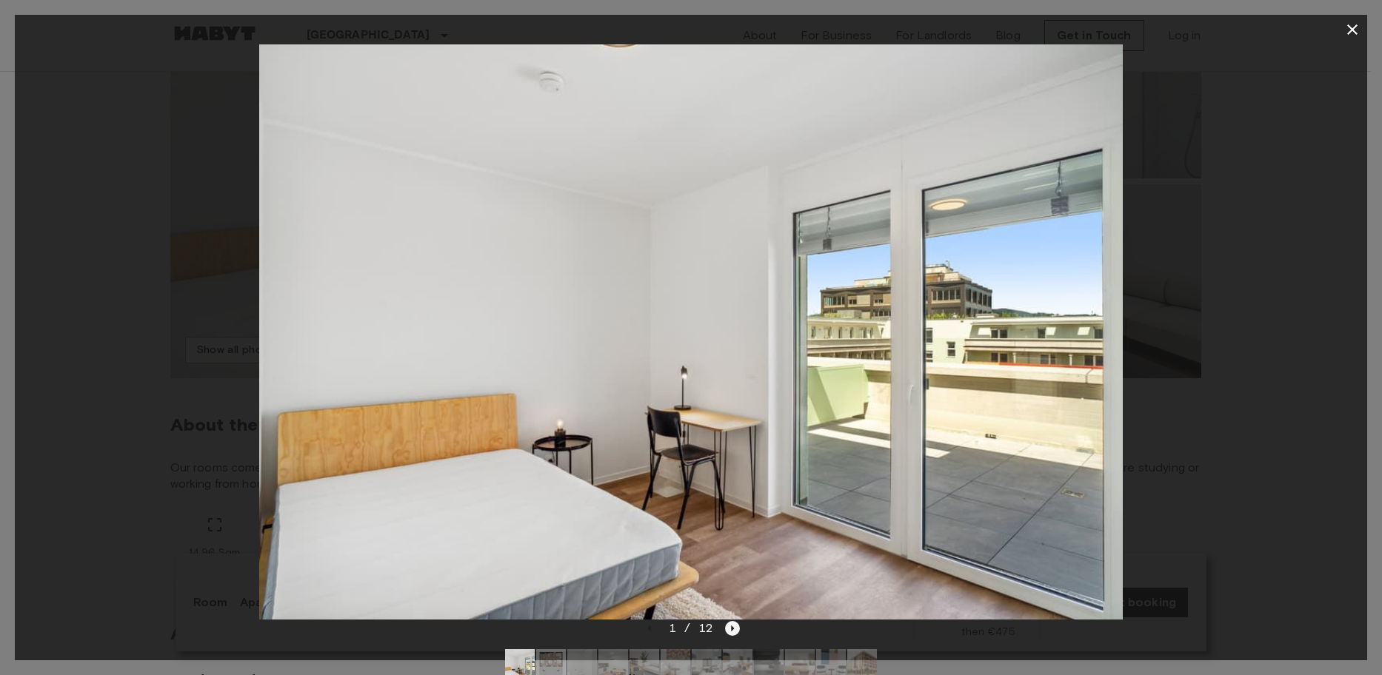
click at [728, 624] on icon "Next image" at bounding box center [732, 628] width 15 height 15
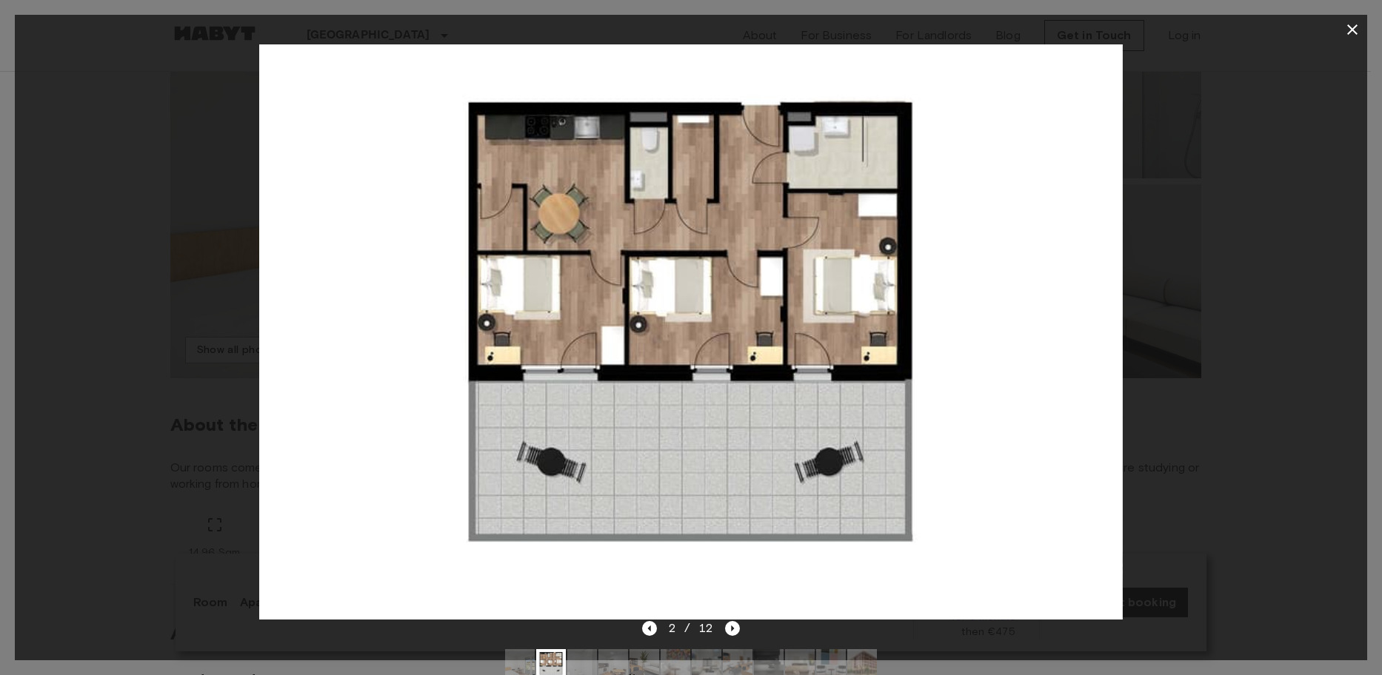
click at [1339, 40] on div at bounding box center [691, 30] width 1352 height 30
click at [1345, 41] on button "button" at bounding box center [1352, 30] width 30 height 30
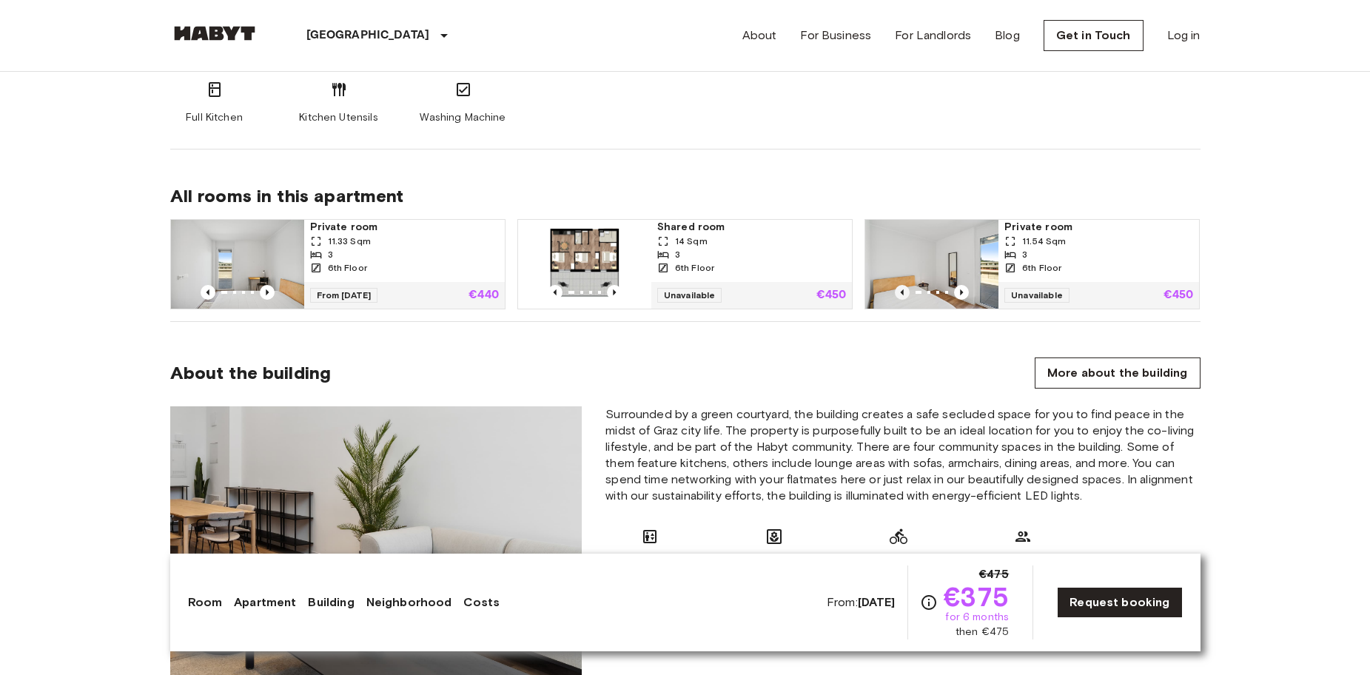
scroll to position [963, 0]
